Goal: Task Accomplishment & Management: Manage account settings

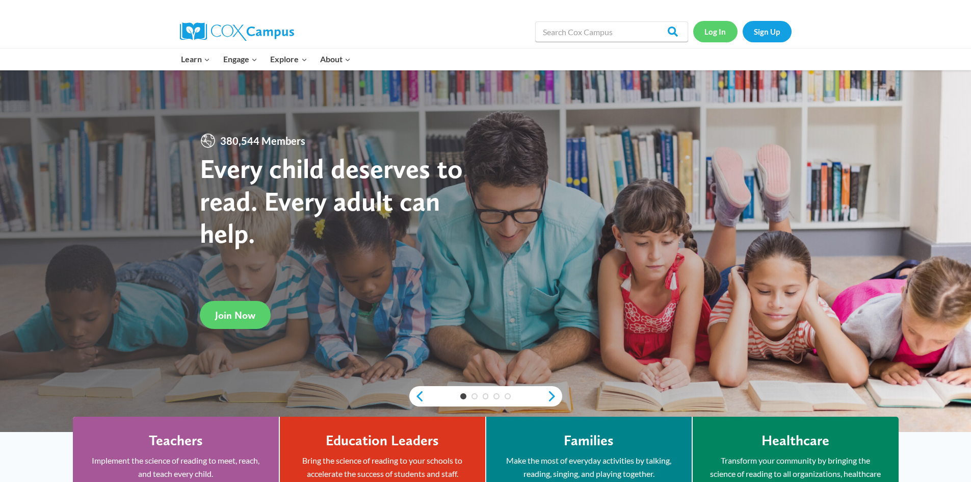
click at [720, 39] on link "Log In" at bounding box center [715, 31] width 44 height 21
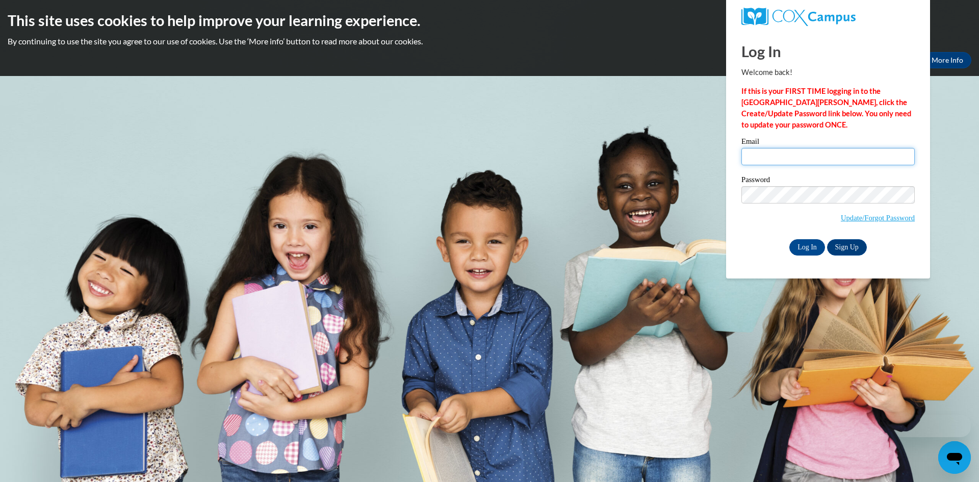
click at [757, 154] on input "Email" at bounding box center [827, 156] width 173 height 17
type input "gkking09@gmail.com"
